Goal: Task Accomplishment & Management: Manage account settings

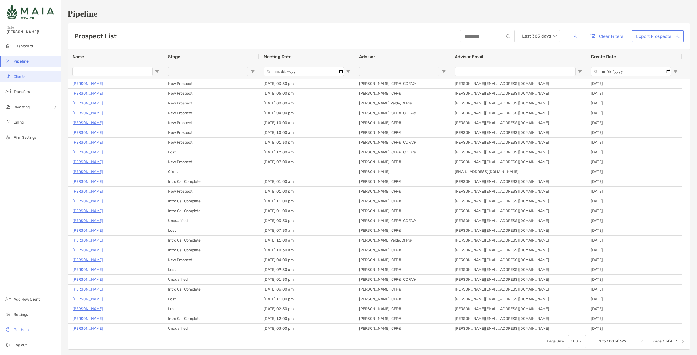
click at [37, 81] on li "Clients" at bounding box center [30, 76] width 61 height 11
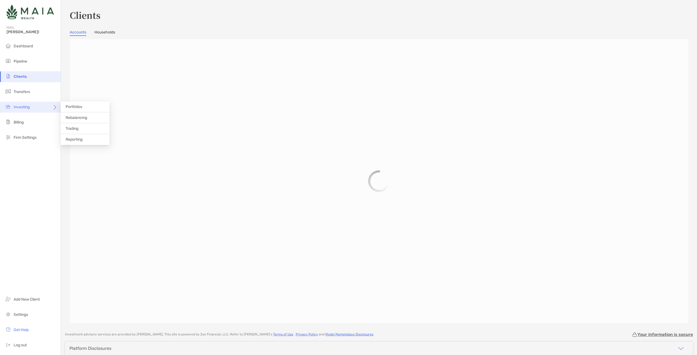
click at [32, 109] on div "Investing" at bounding box center [30, 107] width 61 height 11
click at [77, 106] on span "Portfolios" at bounding box center [74, 106] width 17 height 5
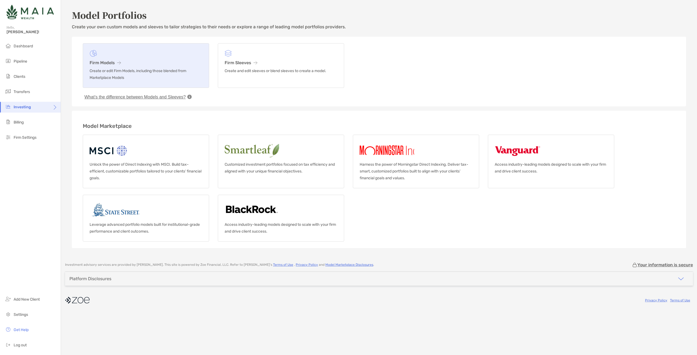
click at [171, 69] on p "Create or edit Firm Models, including those blended from Marketplace Models" at bounding box center [146, 74] width 113 height 14
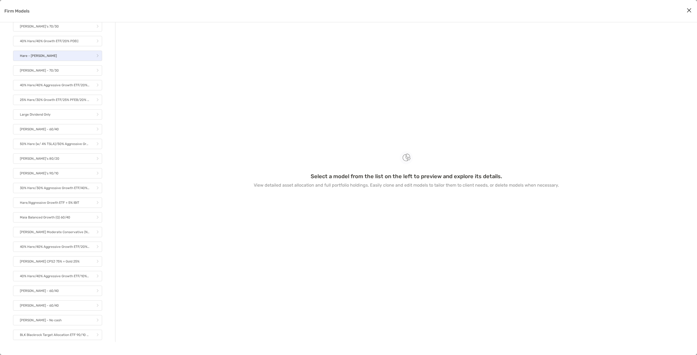
scroll to position [1005, 0]
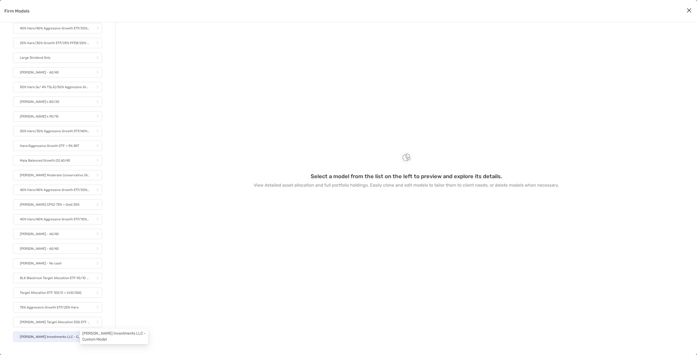
click at [69, 335] on p "[PERSON_NAME] Investments LLC - Custom Model" at bounding box center [54, 337] width 69 height 7
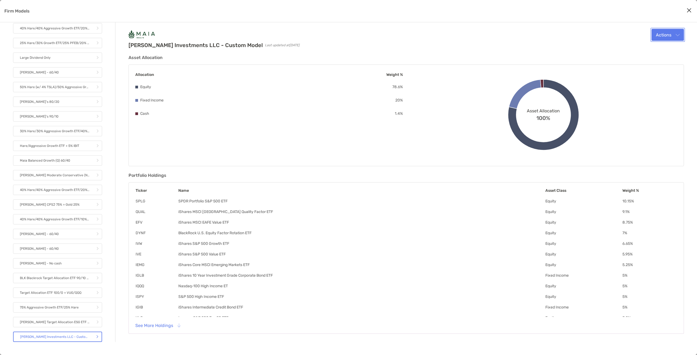
click at [672, 41] on button "Actions" at bounding box center [667, 35] width 32 height 12
click at [657, 46] on div "Edit" at bounding box center [660, 47] width 38 height 5
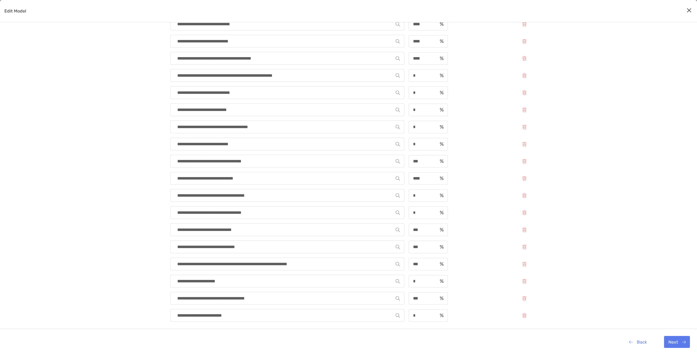
scroll to position [165, 0]
click at [259, 292] on input "**********" at bounding box center [284, 298] width 221 height 12
drag, startPoint x: 284, startPoint y: 291, endPoint x: 101, endPoint y: 262, distance: 185.8
click at [101, 262] on div "**********" at bounding box center [348, 112] width 697 height 493
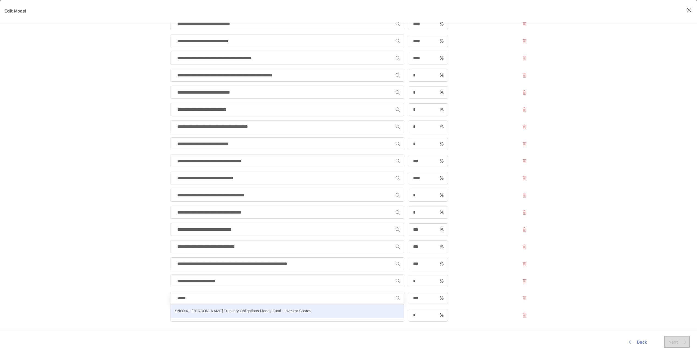
click at [217, 310] on p "SNOXX - [PERSON_NAME] Treasury Obligations Money Fund - Investor Shares" at bounding box center [243, 311] width 136 height 7
type input "**********"
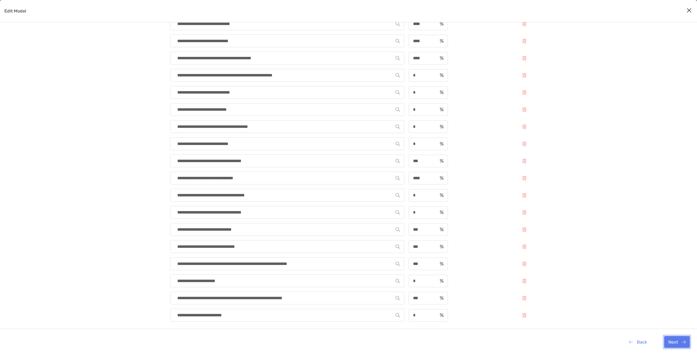
click at [678, 341] on button "Next" at bounding box center [677, 342] width 26 height 12
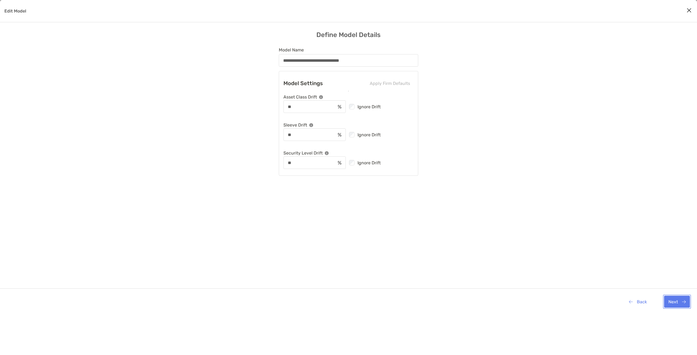
click at [674, 300] on button "Next" at bounding box center [677, 302] width 26 height 12
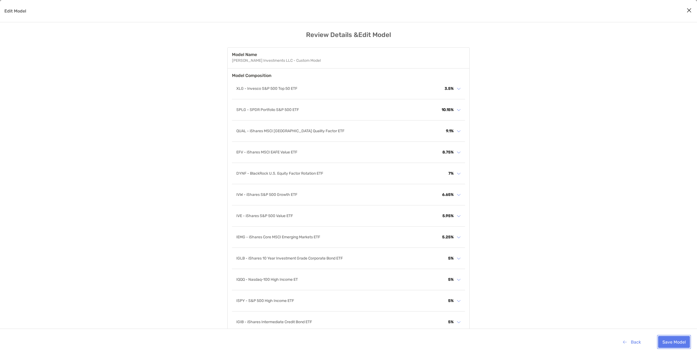
click at [671, 338] on button "Save Model" at bounding box center [674, 342] width 32 height 12
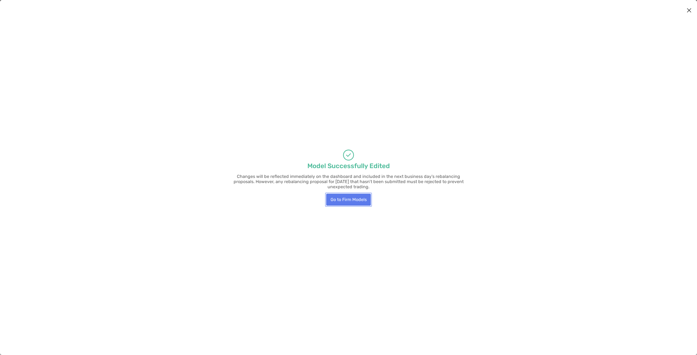
click at [359, 202] on button "Go to Firm Models" at bounding box center [348, 200] width 45 height 12
drag, startPoint x: 353, startPoint y: 200, endPoint x: 349, endPoint y: 194, distance: 7.1
click at [349, 194] on button "Go to Firm Models" at bounding box center [348, 200] width 45 height 12
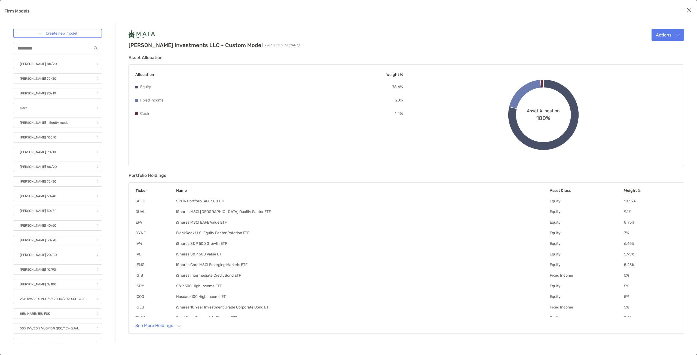
click at [690, 8] on icon "Close modal" at bounding box center [688, 10] width 5 height 7
